Goal: Task Accomplishment & Management: Manage account settings

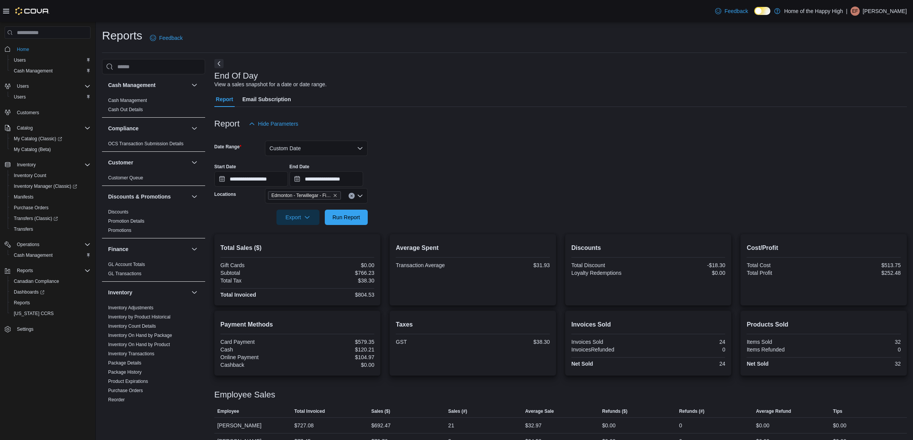
scroll to position [15, 0]
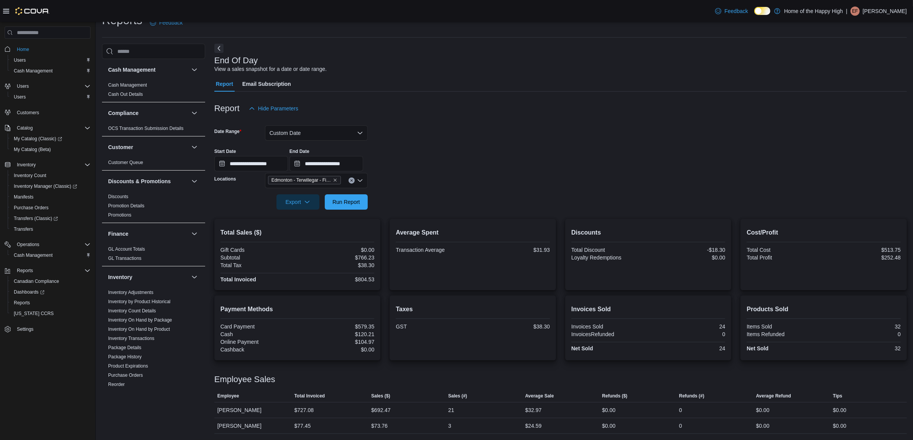
click at [878, 7] on p "Emily-Francis Hyde" at bounding box center [885, 11] width 44 height 9
click at [860, 75] on span "Sign Out" at bounding box center [857, 78] width 21 height 8
